Goal: Find specific page/section: Find specific page/section

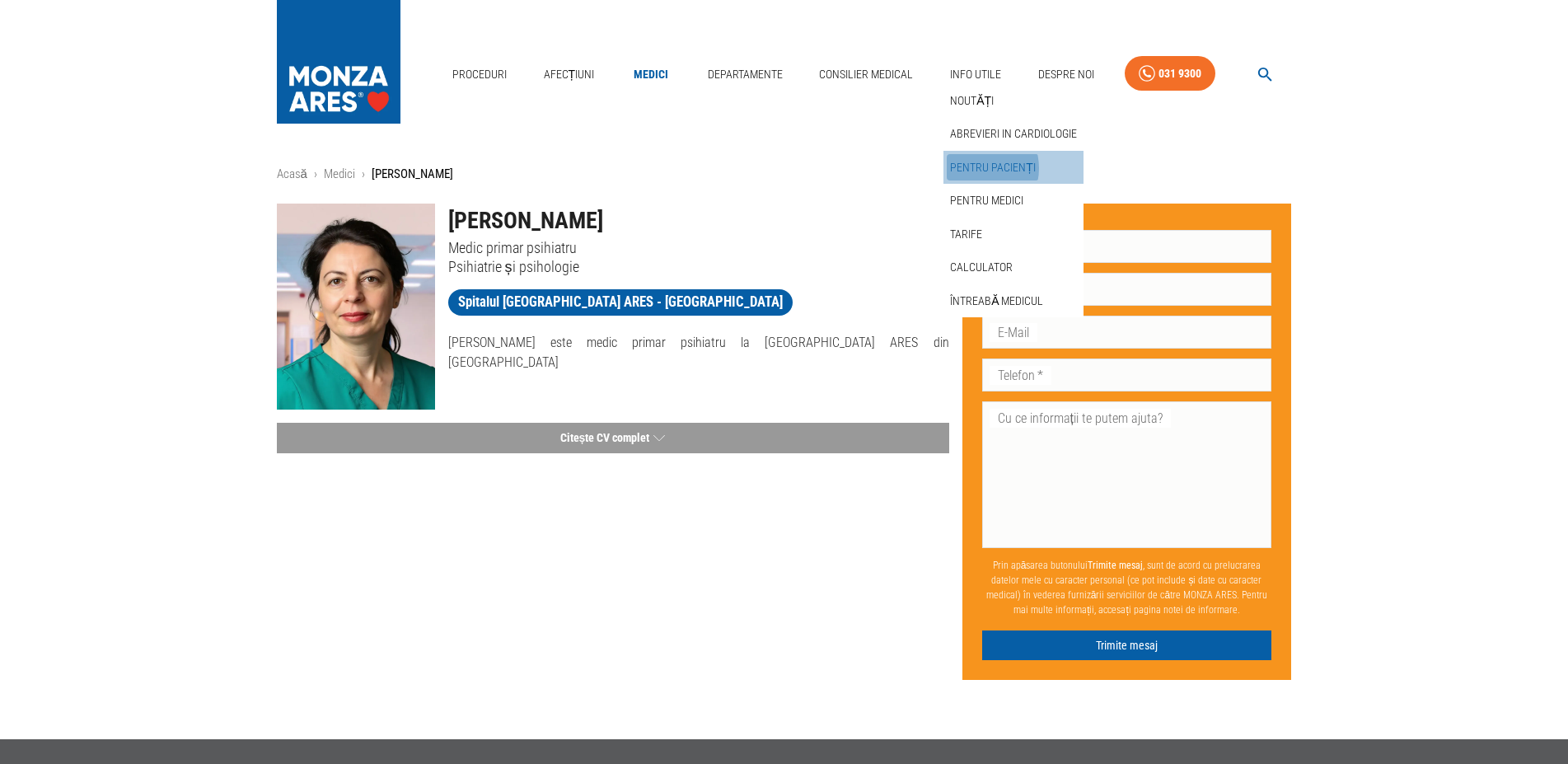
click at [974, 168] on link "Pentru pacienți" at bounding box center [993, 167] width 92 height 27
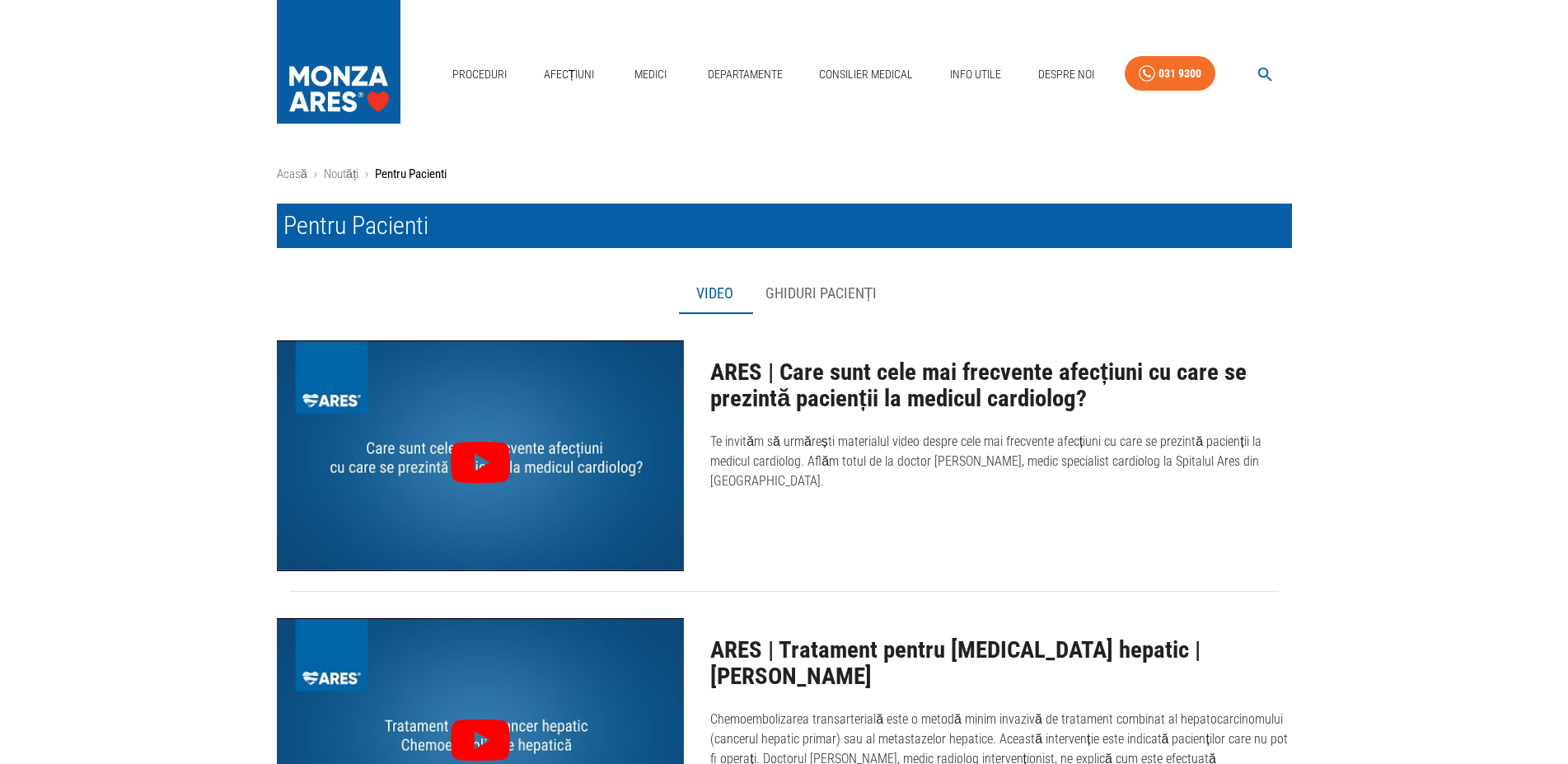
click at [1247, 74] on button "button" at bounding box center [1264, 74] width 53 height 32
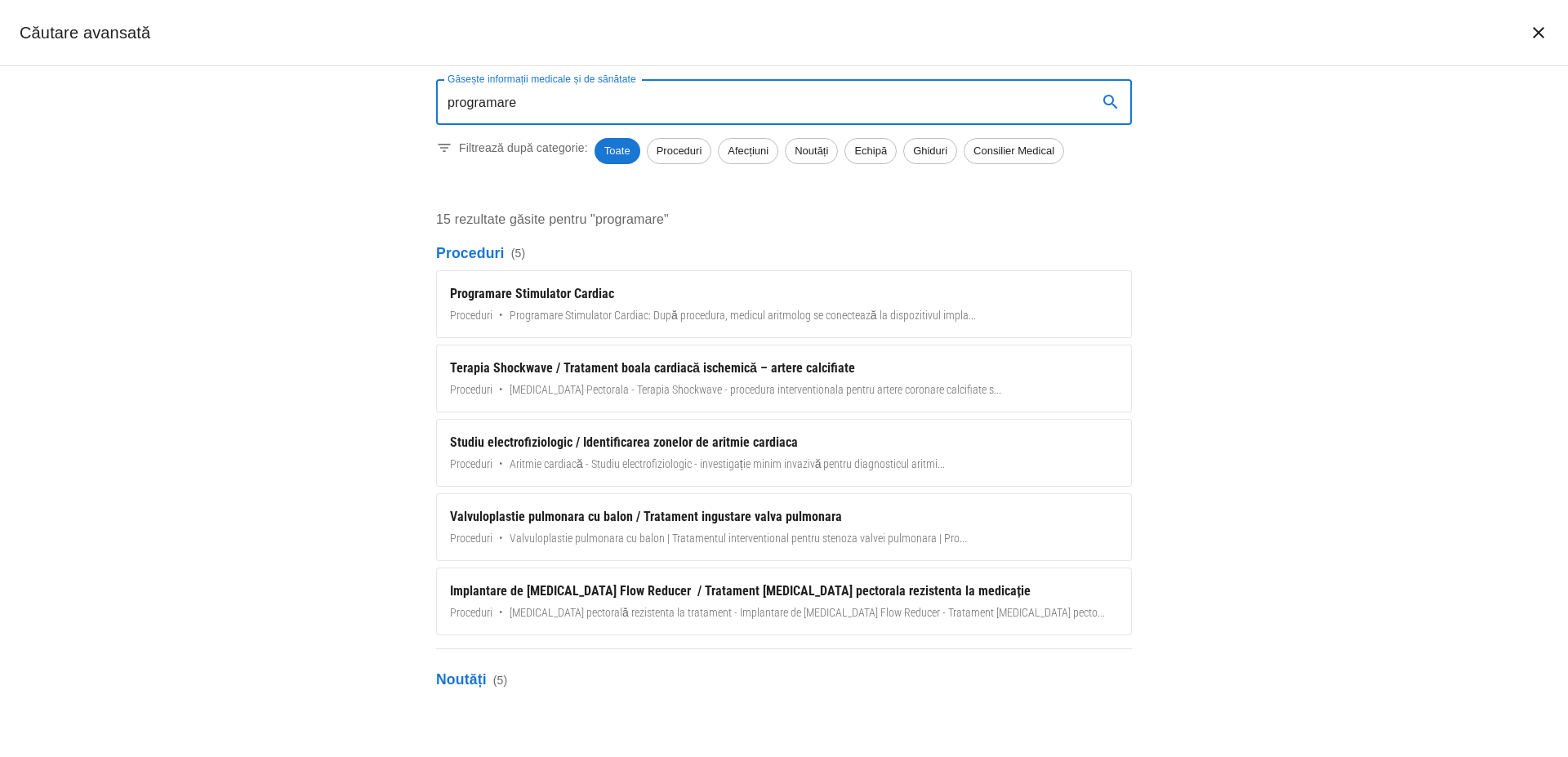
type input "programare"
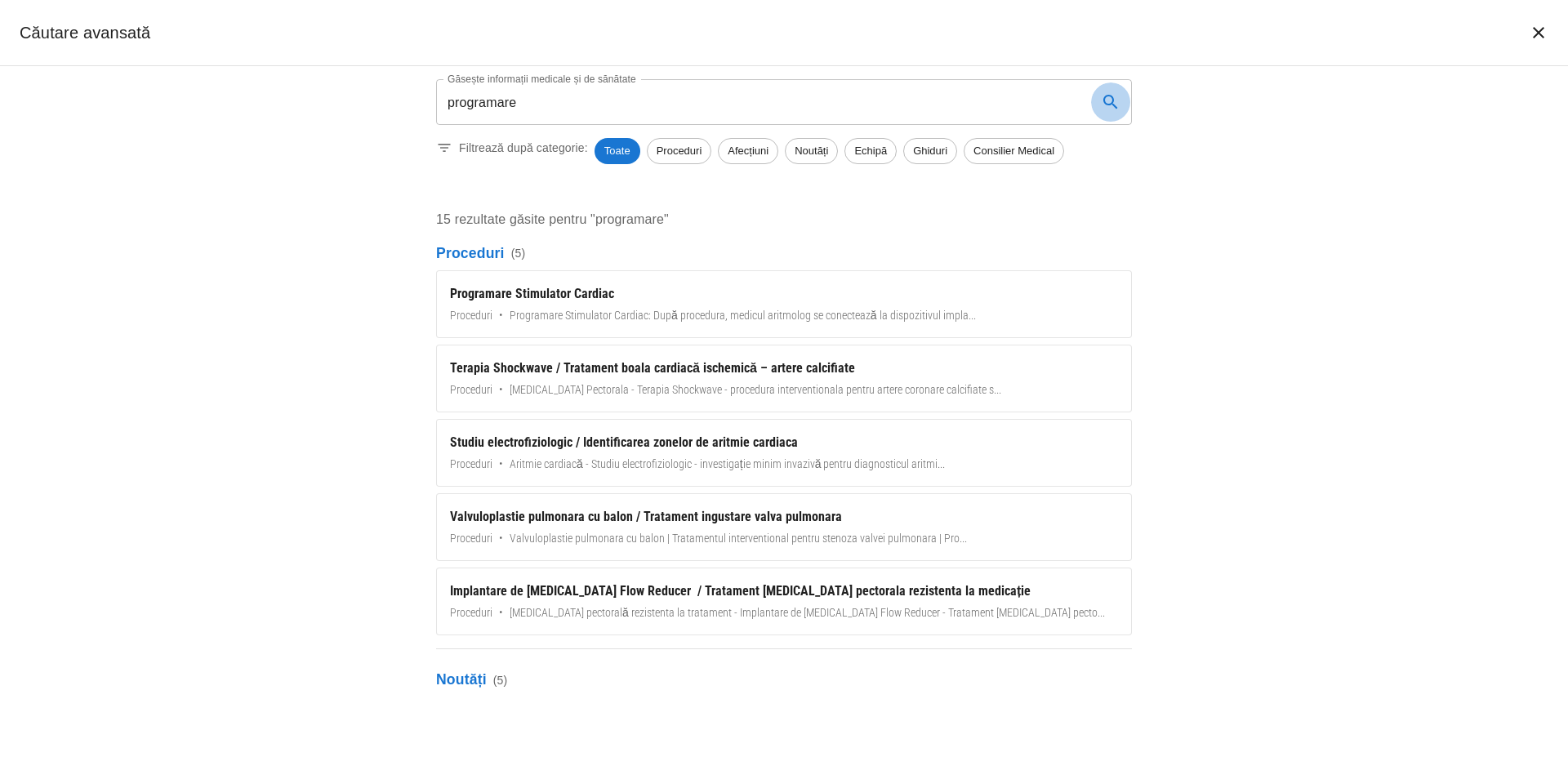
click at [1108, 101] on icon "search" at bounding box center [1111, 101] width 20 height 20
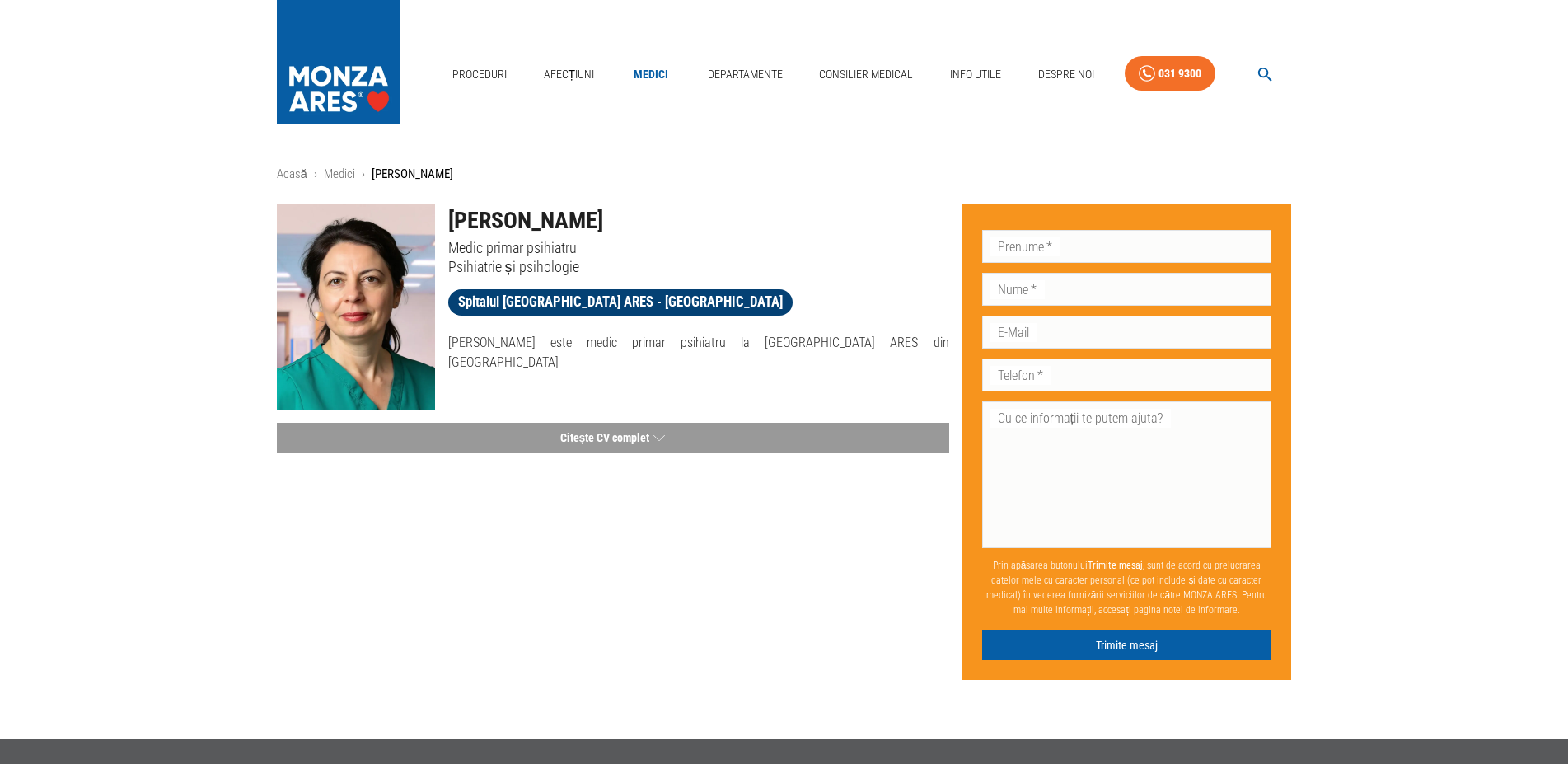
click at [504, 299] on span "Spitalul [GEOGRAPHIC_DATA] ARES - [GEOGRAPHIC_DATA]" at bounding box center [620, 302] width 344 height 21
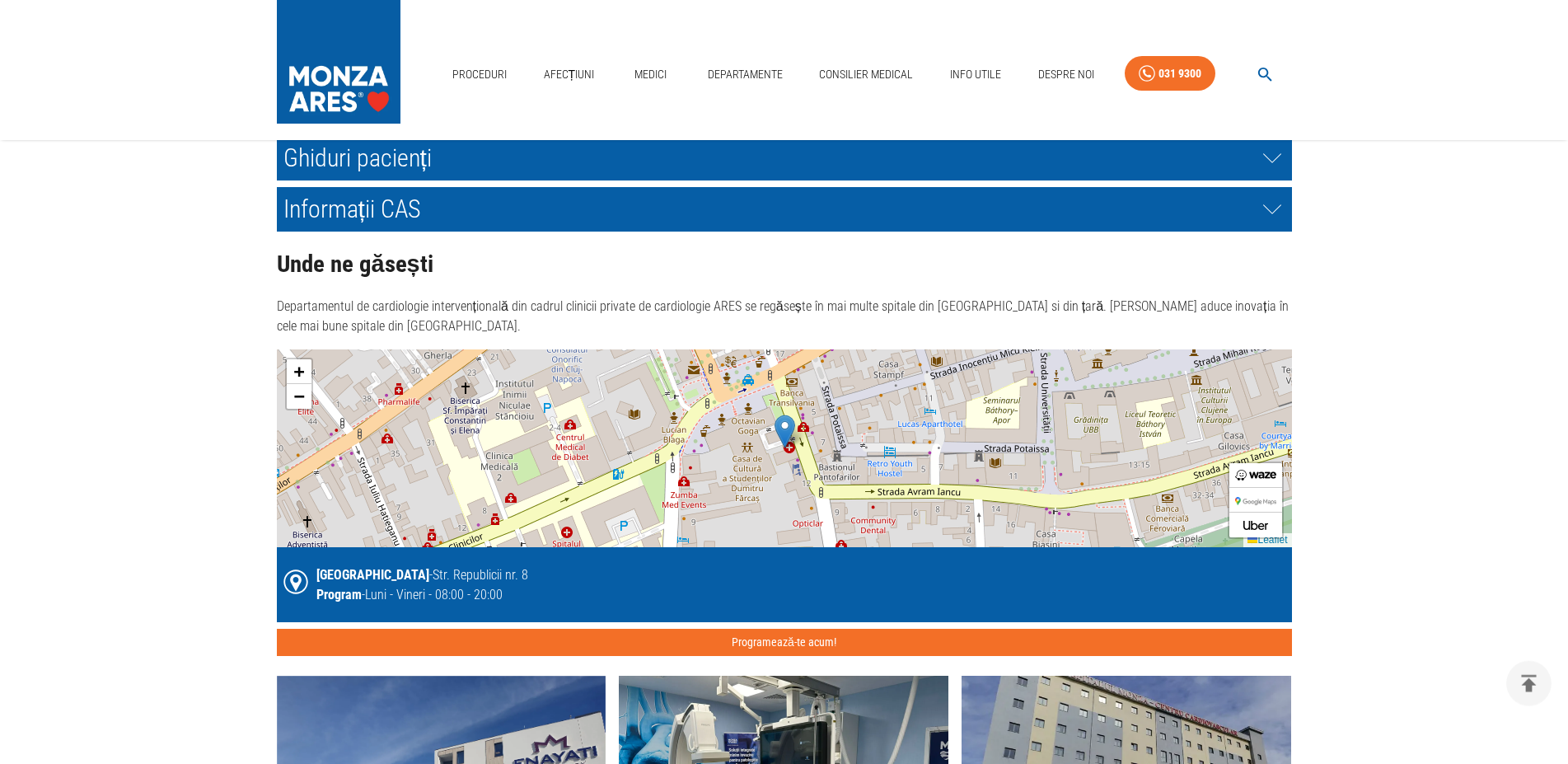
scroll to position [3277, 0]
